Goal: Task Accomplishment & Management: Manage account settings

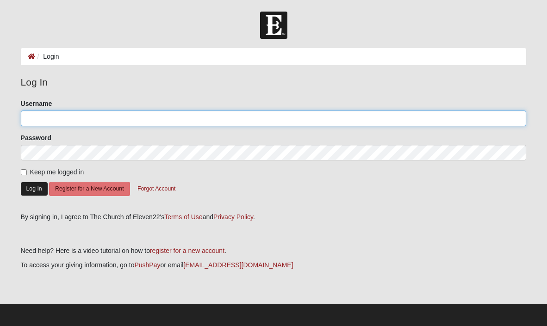
type input "jewels"
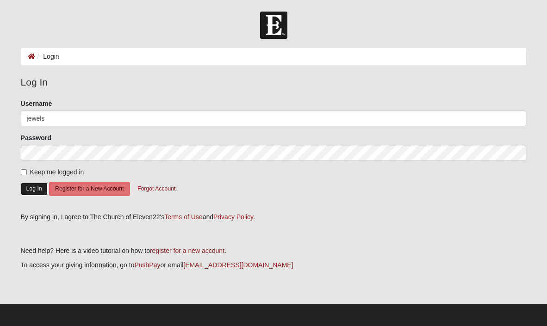
click at [31, 189] on button "Log In" at bounding box center [34, 188] width 27 height 13
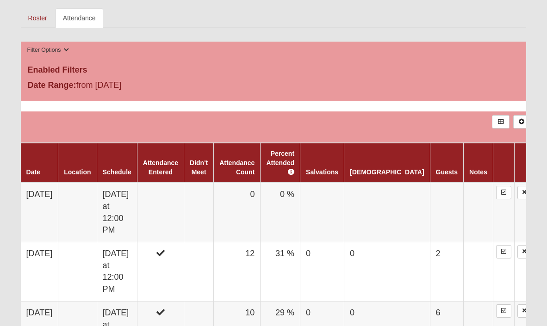
scroll to position [461, 0]
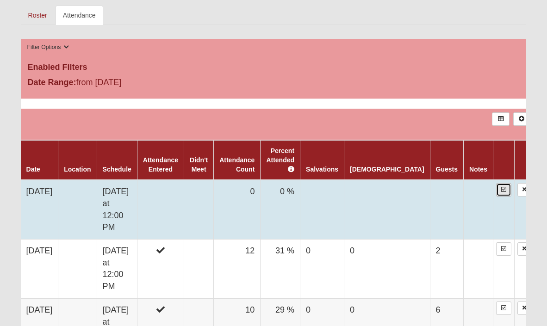
click at [501, 187] on icon at bounding box center [503, 190] width 5 height 6
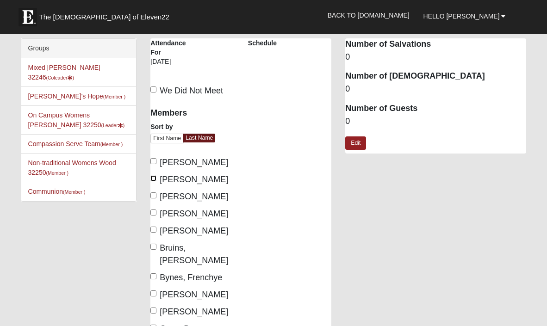
click at [154, 178] on input "Bates, Jen" at bounding box center [153, 178] width 6 height 6
checkbox input "true"
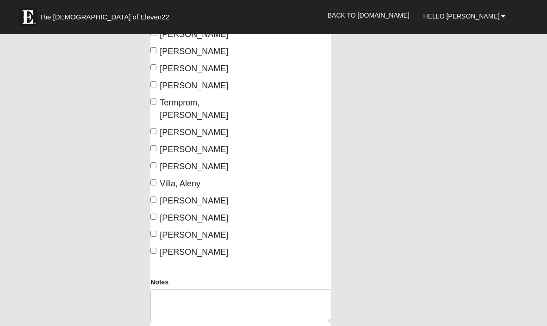
scroll to position [599, 0]
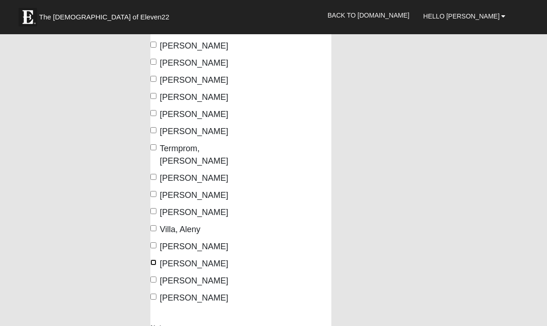
click at [154, 259] on input "Weatherfield, Connie" at bounding box center [153, 262] width 6 height 6
checkbox input "true"
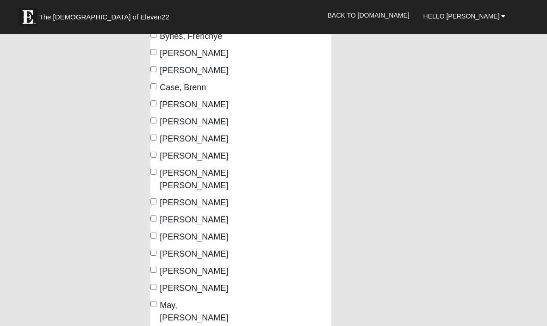
scroll to position [301, 0]
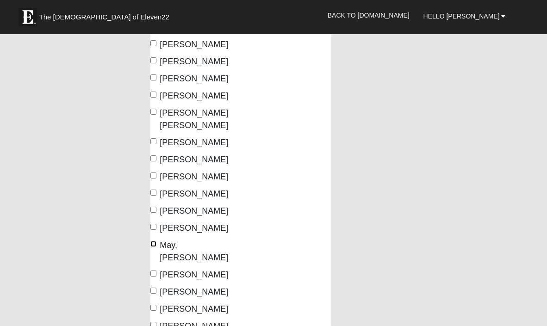
click at [152, 247] on input "May, Lesia" at bounding box center [153, 244] width 6 height 6
checkbox input "true"
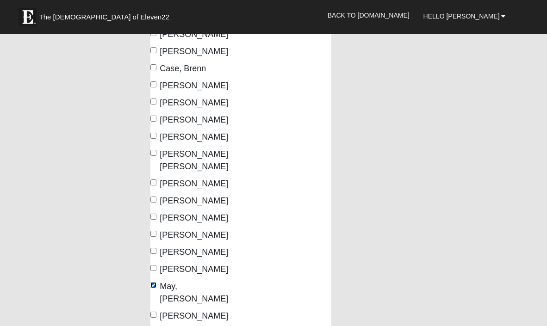
scroll to position [254, 0]
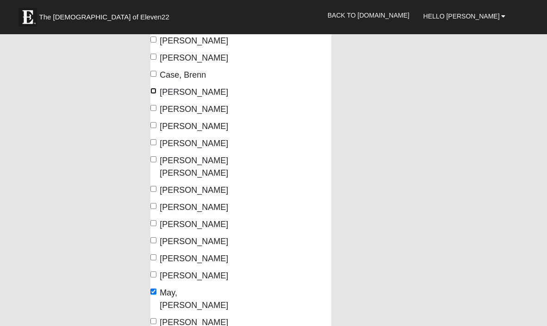
click at [154, 89] on input "Cosgrove, Pam" at bounding box center [153, 91] width 6 height 6
checkbox input "true"
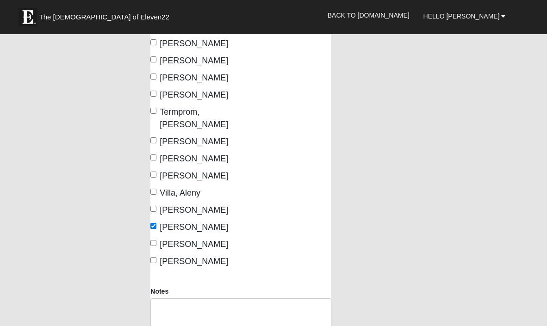
scroll to position [636, 0]
click at [151, 154] on input "Vega, Heather" at bounding box center [153, 157] width 6 height 6
checkbox input "true"
click at [154, 75] on input "Schmelz, Denise" at bounding box center [153, 76] width 6 height 6
checkbox input "true"
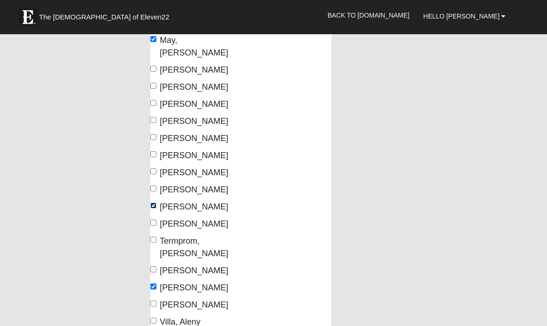
scroll to position [505, 0]
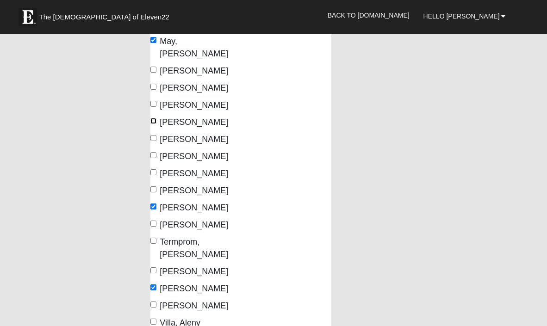
click at [154, 121] on input "Pahlow, Ashley" at bounding box center [153, 121] width 6 height 6
checkbox input "true"
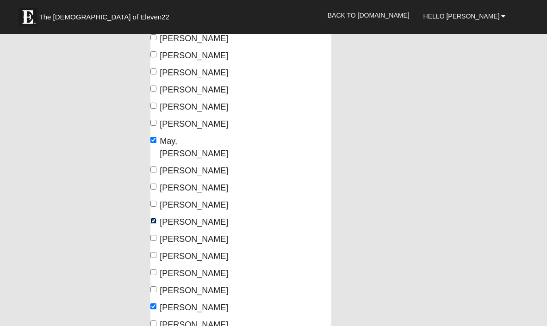
scroll to position [403, 0]
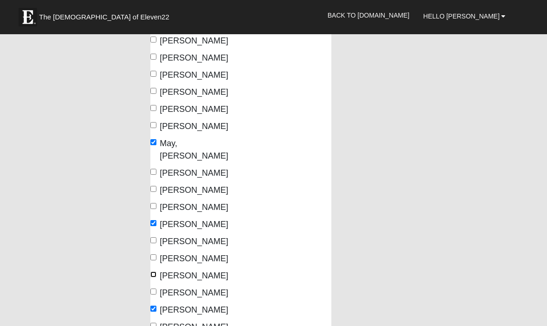
click at [152, 274] on input "Richards, Amanda" at bounding box center [153, 274] width 6 height 6
checkbox input "true"
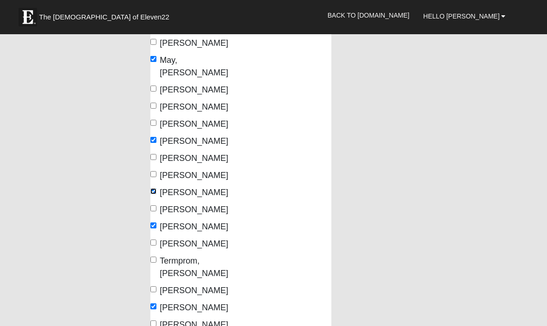
scroll to position [488, 0]
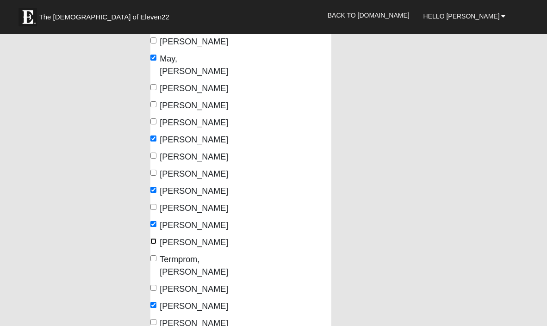
click at [155, 241] on input "Smith, Dawson" at bounding box center [153, 241] width 6 height 6
checkbox input "true"
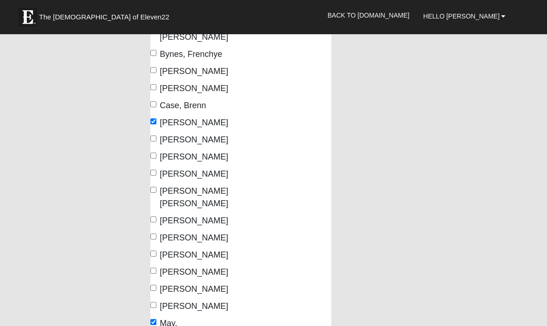
scroll to position [225, 0]
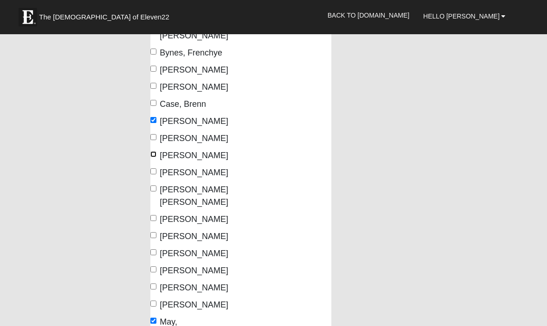
click at [153, 153] on input "Gatch, Katherine" at bounding box center [153, 154] width 6 height 6
checkbox input "true"
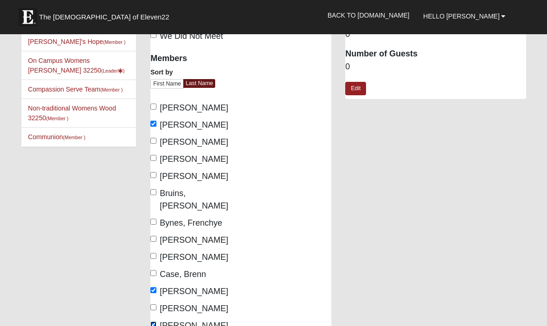
scroll to position [0, 0]
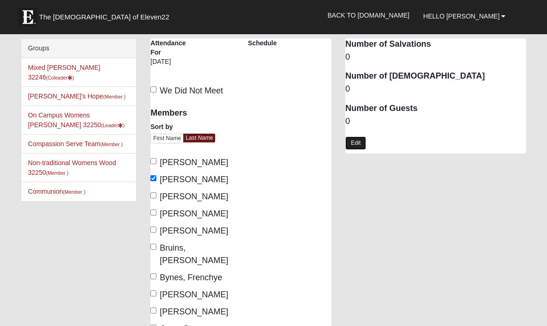
click at [355, 146] on link "Edit" at bounding box center [355, 142] width 21 height 13
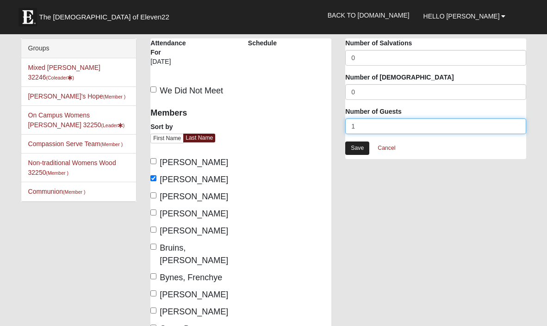
type input "1"
click at [354, 151] on link "Save" at bounding box center [357, 147] width 24 height 13
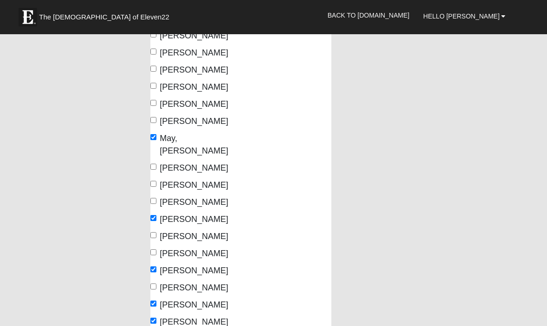
scroll to position [403, 0]
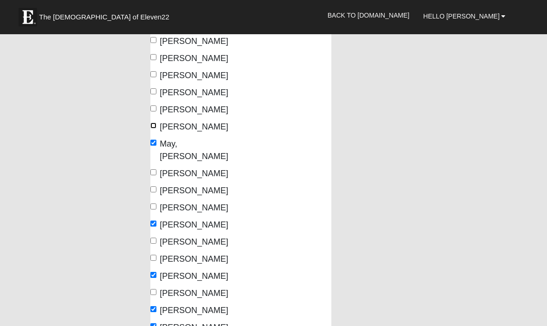
click at [153, 129] on input "Manfredi, Julie" at bounding box center [153, 126] width 6 height 6
checkbox input "true"
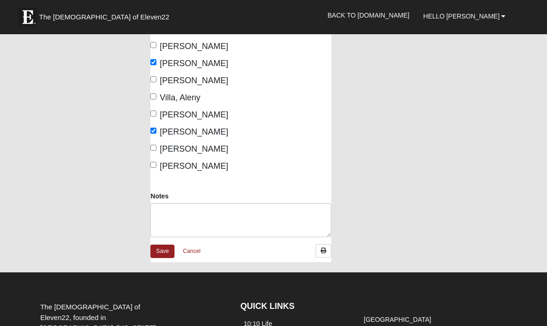
scroll to position [863, 0]
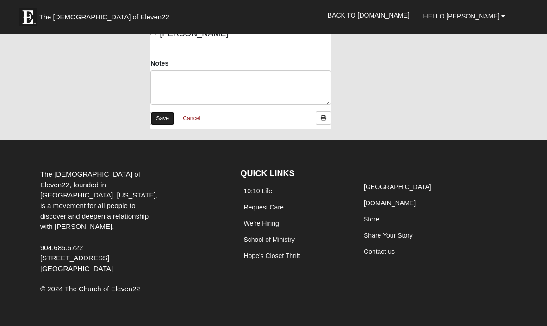
click at [165, 119] on link "Save" at bounding box center [162, 118] width 24 height 13
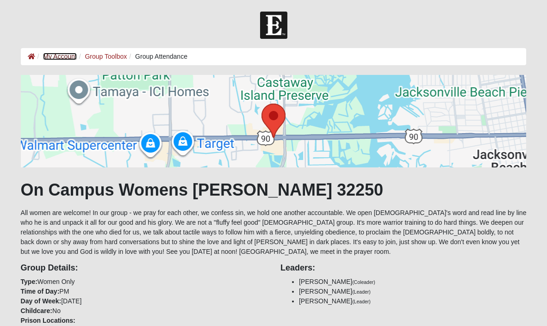
click at [51, 57] on link "My Account" at bounding box center [59, 56] width 33 height 7
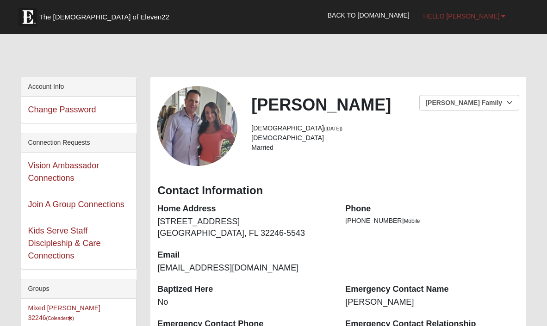
click at [495, 15] on span "Hello Julie" at bounding box center [461, 15] width 76 height 7
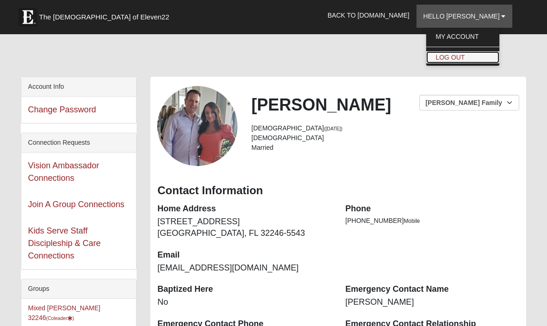
click at [480, 55] on link "Log Out" at bounding box center [462, 57] width 73 height 12
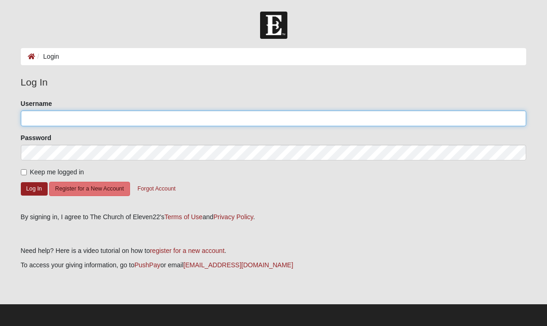
type input "jewels"
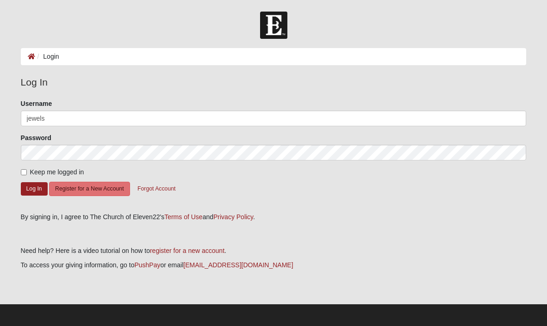
click at [276, 25] on img at bounding box center [273, 25] width 27 height 27
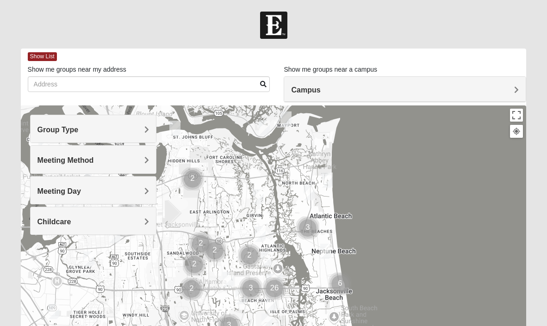
click at [136, 129] on h4 "Group Type" at bounding box center [92, 129] width 111 height 9
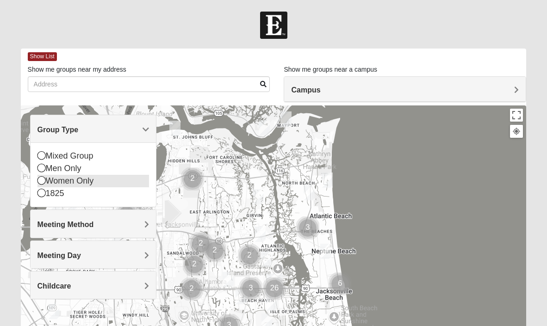
click at [79, 182] on div "Women Only" at bounding box center [92, 181] width 111 height 12
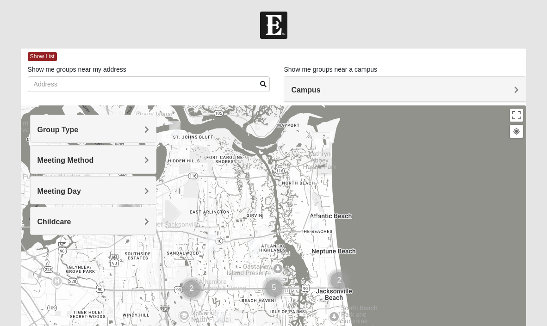
click at [107, 160] on h4 "Meeting Method" at bounding box center [92, 160] width 111 height 9
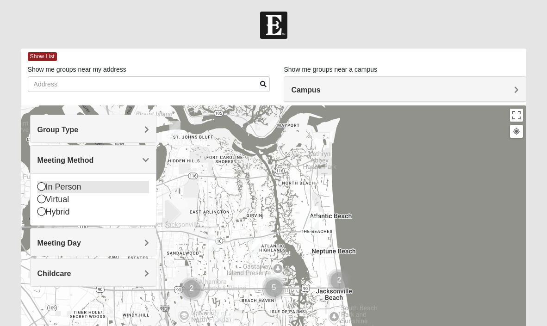
click at [78, 189] on div "In Person" at bounding box center [92, 187] width 111 height 12
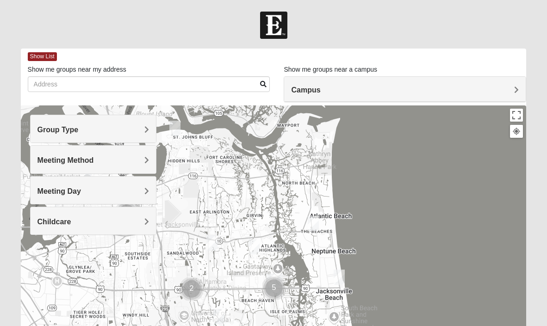
click at [92, 194] on h4 "Meeting Day" at bounding box center [92, 191] width 111 height 9
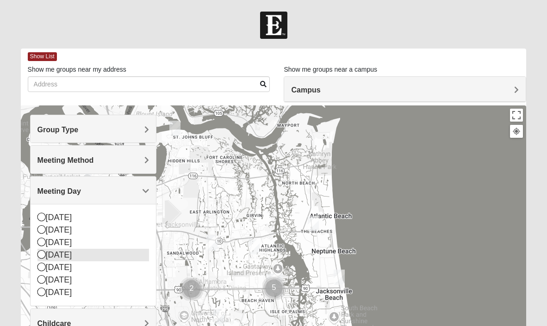
click at [76, 256] on div "[DATE]" at bounding box center [92, 255] width 111 height 12
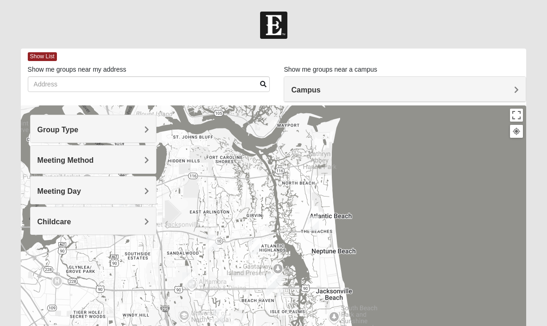
click at [321, 86] on h4 "Campus" at bounding box center [405, 90] width 228 height 9
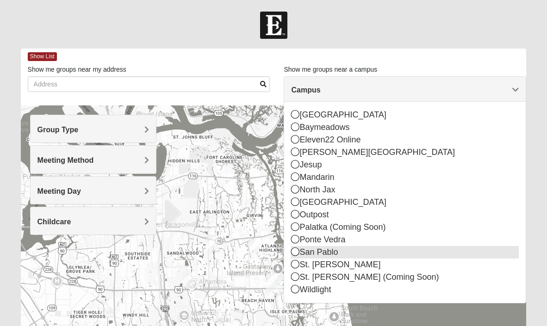
click at [336, 253] on div "San Pablo" at bounding box center [405, 252] width 228 height 12
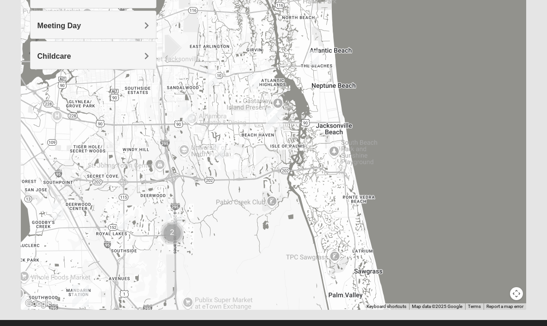
scroll to position [169, 0]
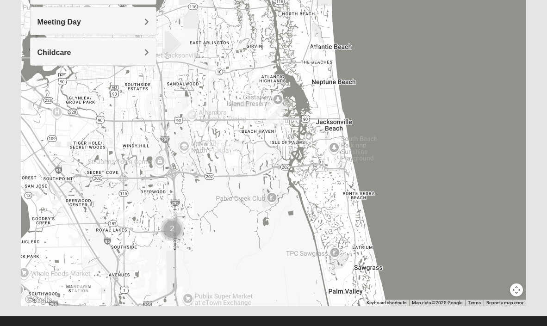
click at [273, 113] on img "San Pablo" at bounding box center [274, 116] width 17 height 22
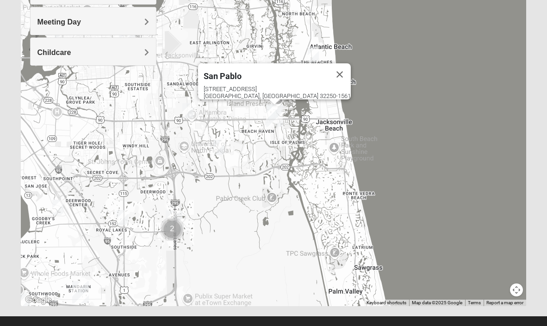
click at [270, 113] on img "San Pablo" at bounding box center [274, 116] width 17 height 22
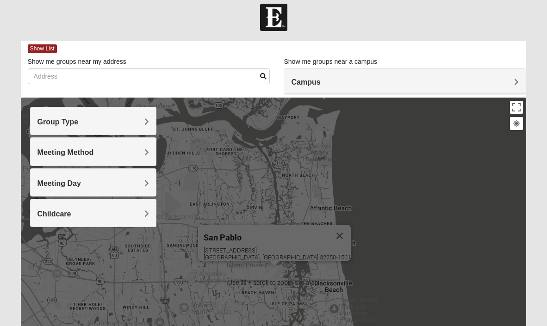
scroll to position [0, 0]
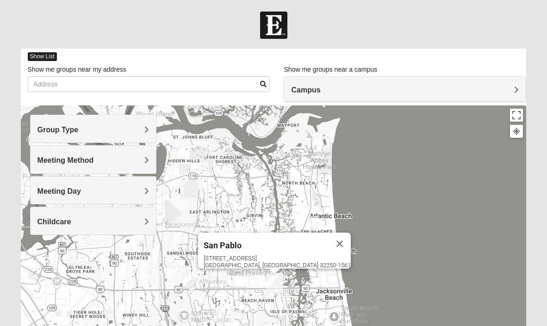
click at [38, 56] on span "Show List" at bounding box center [42, 56] width 29 height 9
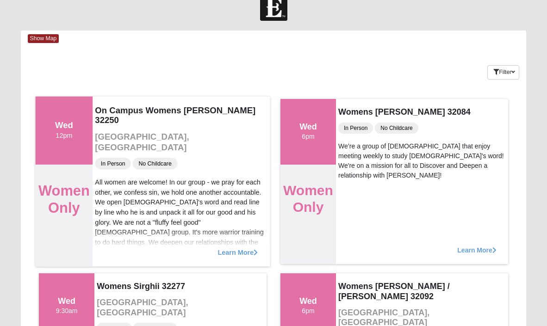
scroll to position [22, 0]
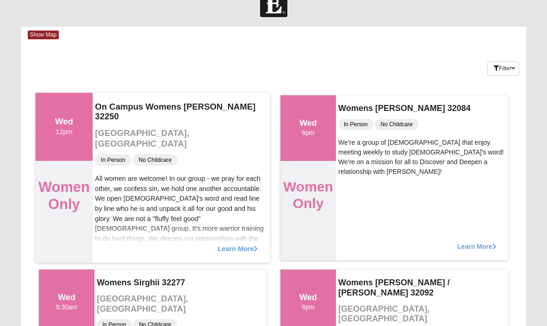
click at [225, 244] on span "Learn More" at bounding box center [238, 244] width 40 height 0
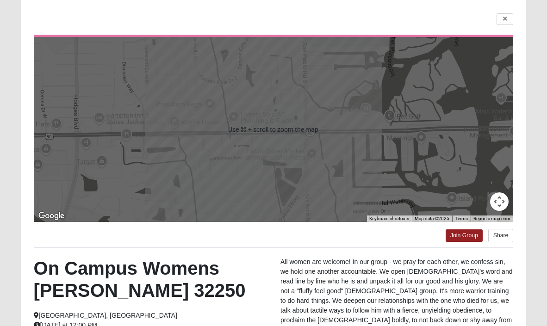
scroll to position [0, 0]
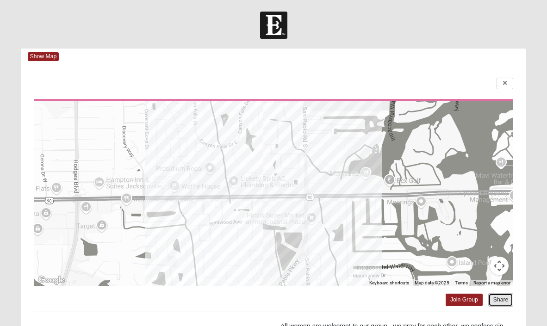
click at [502, 302] on button "Share" at bounding box center [500, 299] width 25 height 13
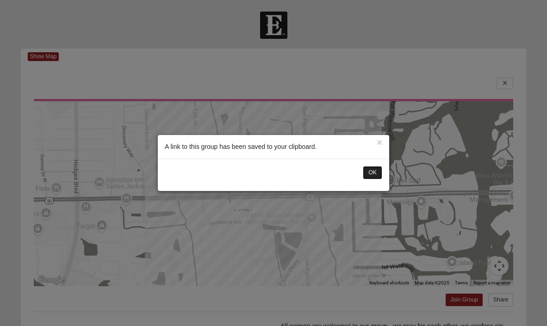
click at [376, 172] on button "OK" at bounding box center [372, 172] width 19 height 13
